Goal: Navigation & Orientation: Find specific page/section

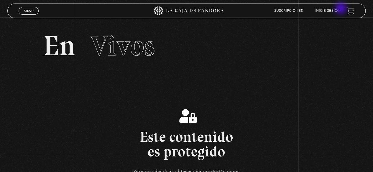
click at [336, 11] on link "Inicie sesión" at bounding box center [327, 11] width 26 height 4
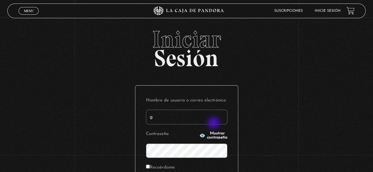
type input "geysel1897@gmail.com"
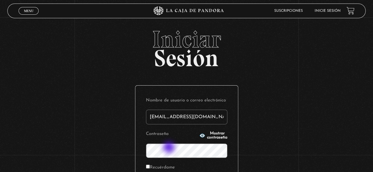
scroll to position [29, 0]
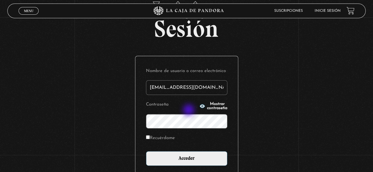
click at [199, 108] on icon "button" at bounding box center [202, 106] width 6 height 6
click at [146, 151] on input "Acceder" at bounding box center [186, 158] width 81 height 15
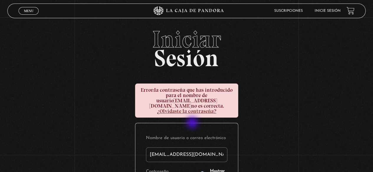
scroll to position [29, 0]
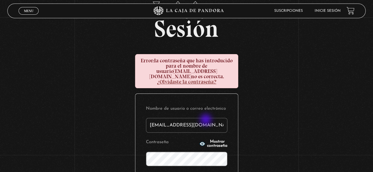
click at [206, 121] on input "[EMAIL_ADDRESS][DOMAIN_NAME]" at bounding box center [186, 125] width 81 height 15
drag, startPoint x: 206, startPoint y: 121, endPoint x: 95, endPoint y: 119, distance: 111.4
click at [97, 119] on div "Iniciar Sesión Error: la contraseña que has introducido para el nombre de usuar…" at bounding box center [186, 129] width 373 height 263
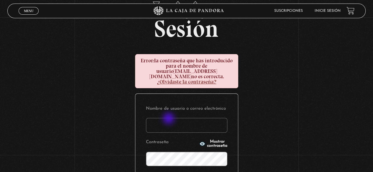
click at [169, 119] on input "Nombre de usuario o correo electrónico" at bounding box center [186, 125] width 81 height 15
type input "geysel1897@gmail.com"
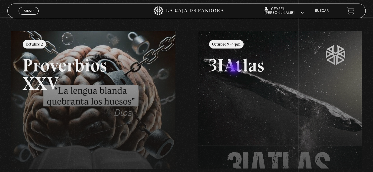
scroll to position [59, 0]
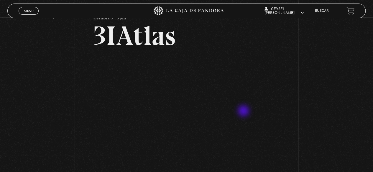
scroll to position [29, 0]
